Goal: Task Accomplishment & Management: Complete application form

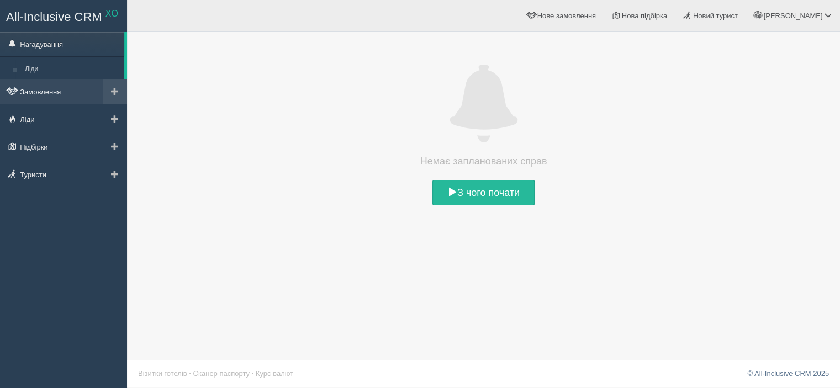
click at [69, 92] on link "Замовлення" at bounding box center [63, 92] width 127 height 24
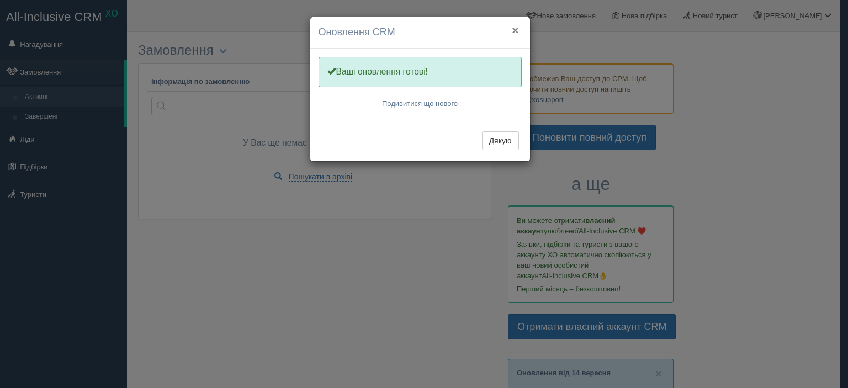
click at [519, 29] on button "×" at bounding box center [515, 30] width 7 height 12
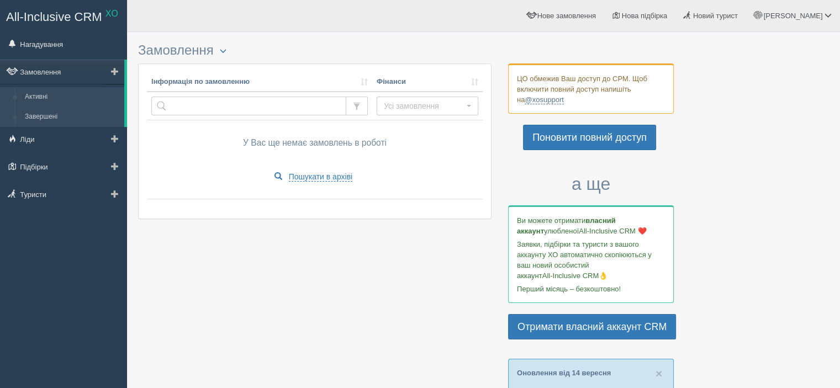
click at [51, 118] on link "Завершені" at bounding box center [72, 117] width 104 height 20
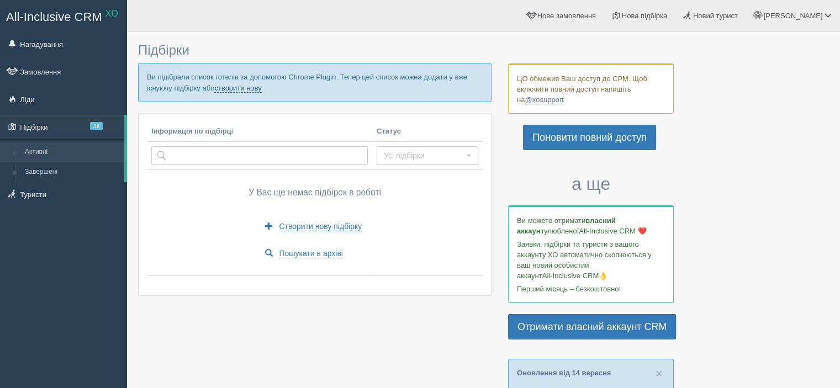
click at [237, 86] on link "створити нову" at bounding box center [237, 88] width 47 height 9
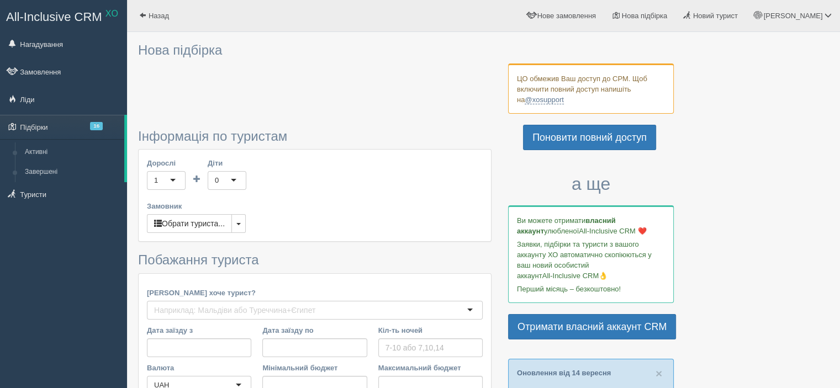
type input "6-7"
type input "65500"
type input "97800"
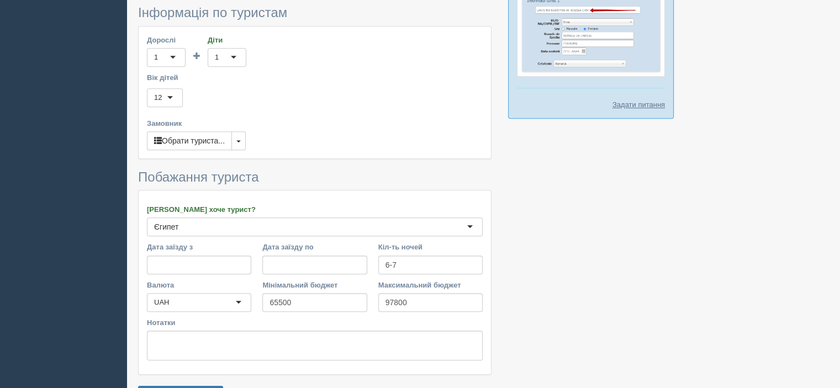
scroll to position [707, 0]
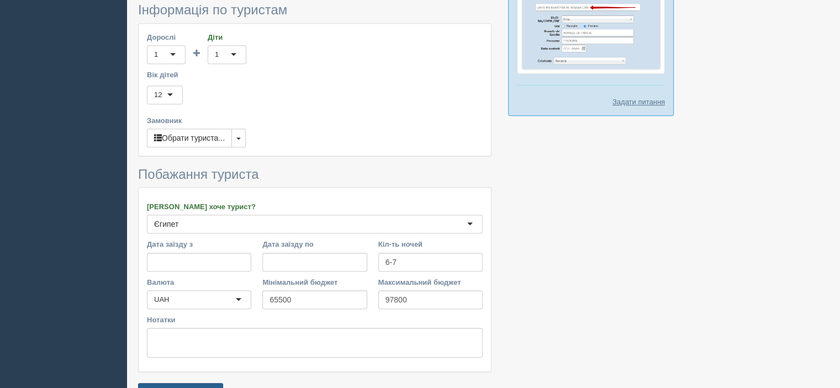
click at [215, 383] on button "Зберегти підбірку" at bounding box center [180, 392] width 85 height 19
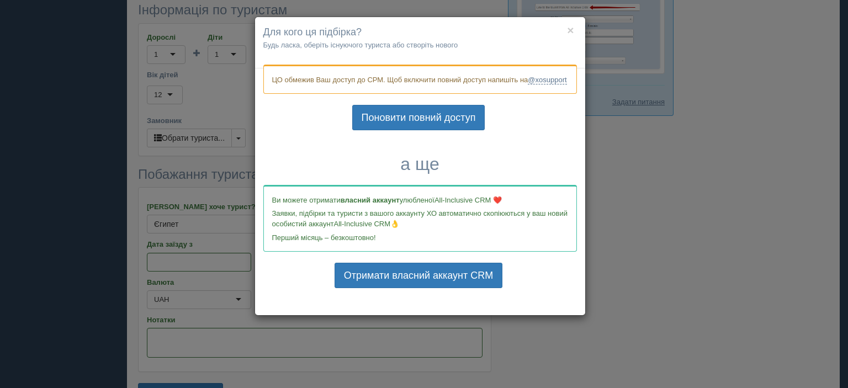
click at [665, 205] on div "× Для кого ця підбірка? Будь ласка, оберіть існуючого туриста або створіть ново…" at bounding box center [424, 194] width 848 height 388
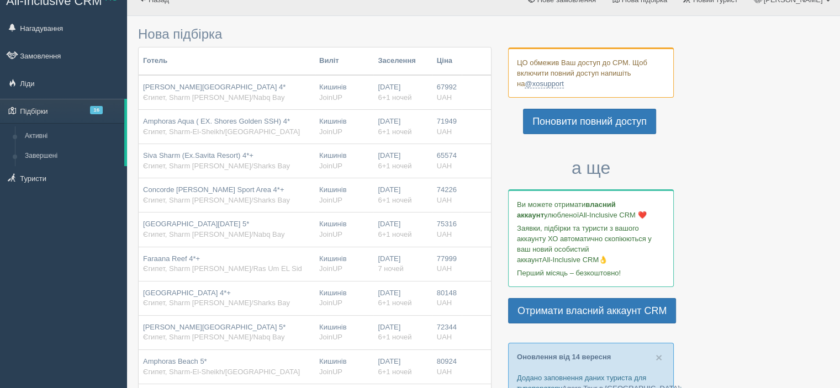
scroll to position [0, 0]
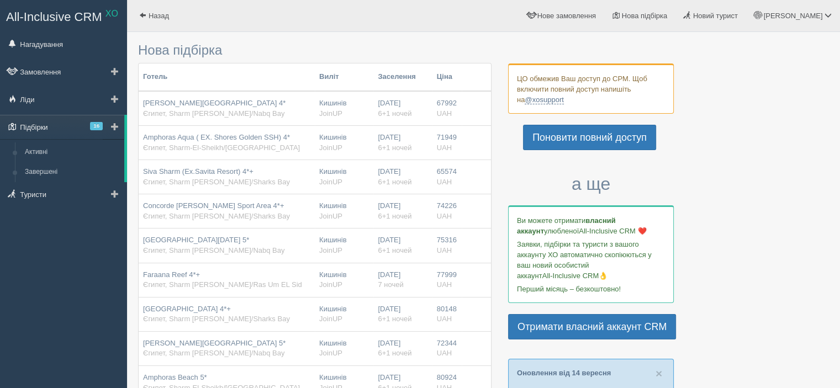
click at [76, 122] on link "Підбірки 16" at bounding box center [62, 127] width 124 height 24
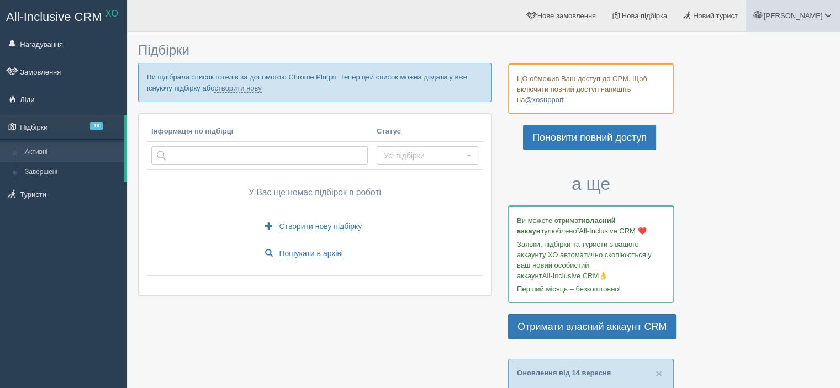
click at [813, 18] on span "[PERSON_NAME]" at bounding box center [792, 16] width 59 height 8
click at [762, 50] on span "Мій профіль" at bounding box center [762, 49] width 41 height 8
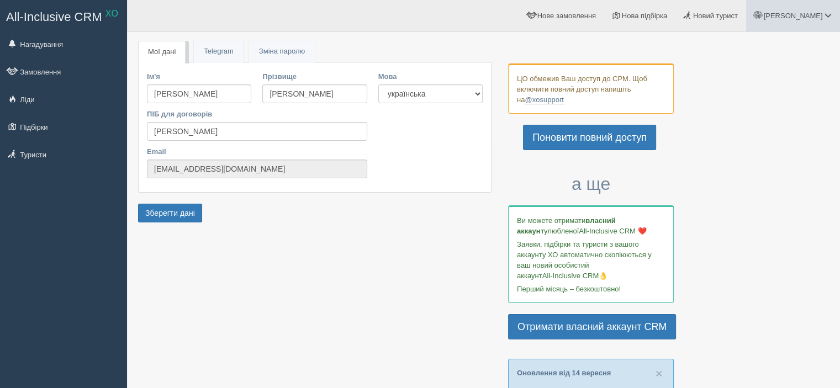
click at [800, 19] on span "[PERSON_NAME]" at bounding box center [792, 16] width 59 height 8
click at [757, 140] on link "Вихід" at bounding box center [779, 143] width 120 height 24
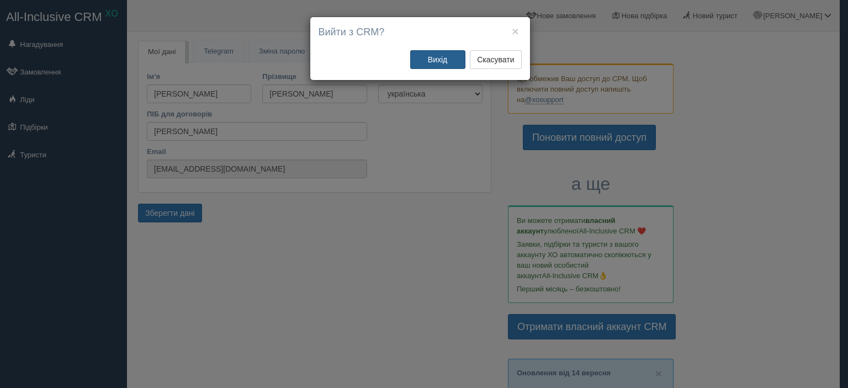
click at [437, 56] on button "Вихід" at bounding box center [437, 59] width 55 height 19
